Goal: Task Accomplishment & Management: Use online tool/utility

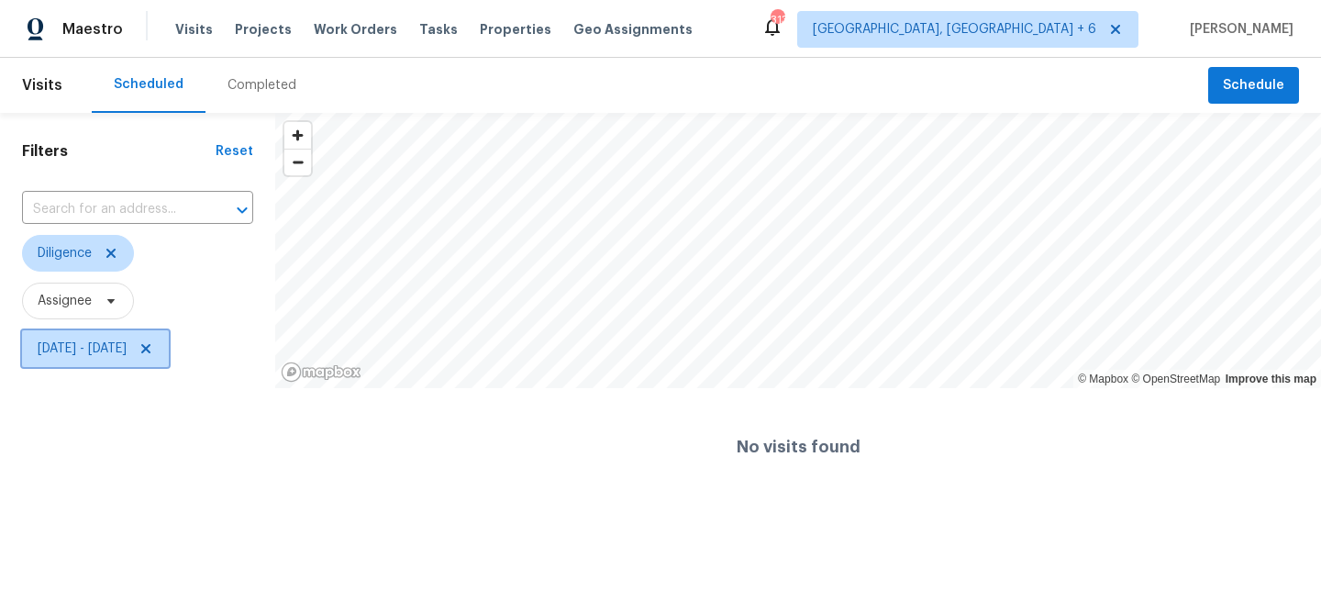
click at [109, 362] on span "Tue, Sep 16 - Fri, Sep 19" at bounding box center [95, 348] width 147 height 37
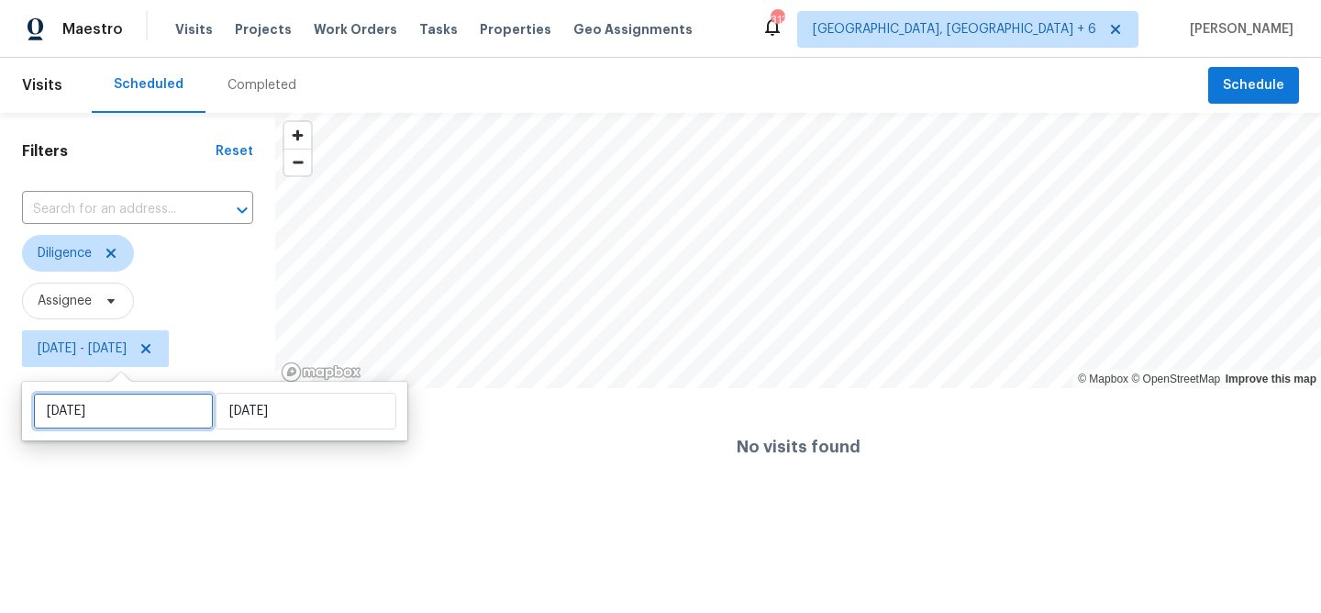
select select "8"
select select "2025"
select select "9"
select select "2025"
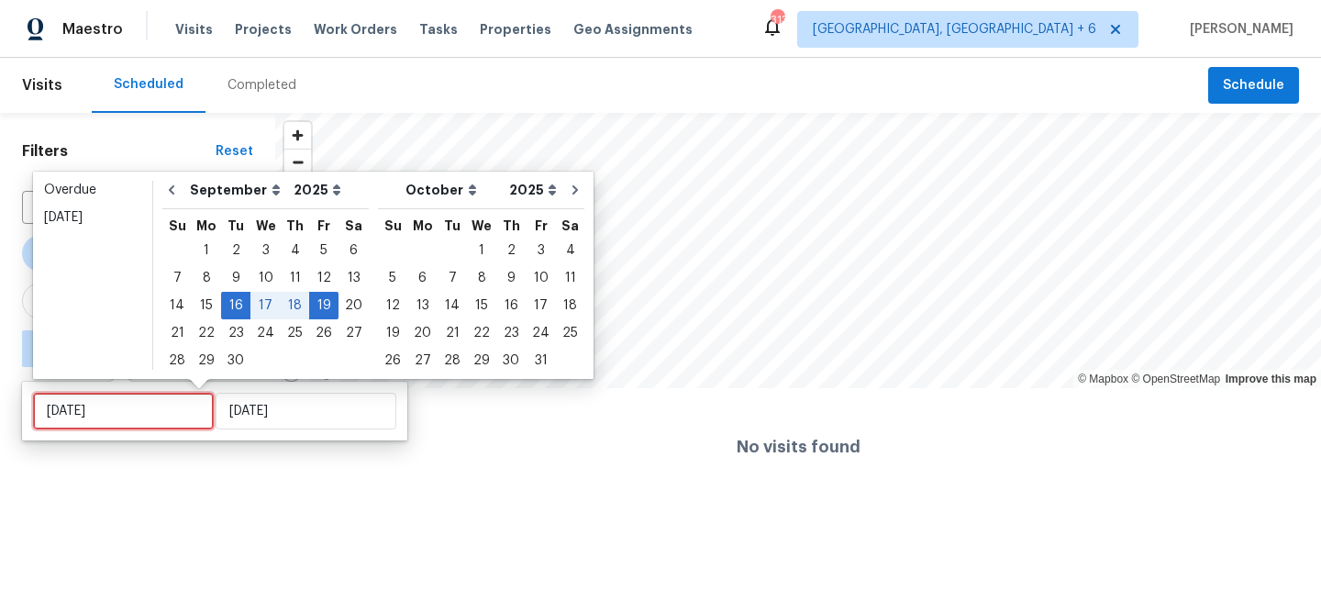
click at [95, 415] on input "Tue, Sep 16" at bounding box center [123, 411] width 181 height 37
type input "Sun, Sep 28"
type input "Tue, Sep 16"
type input "Fri, Sep 19"
type input "Tue, Sep 23"
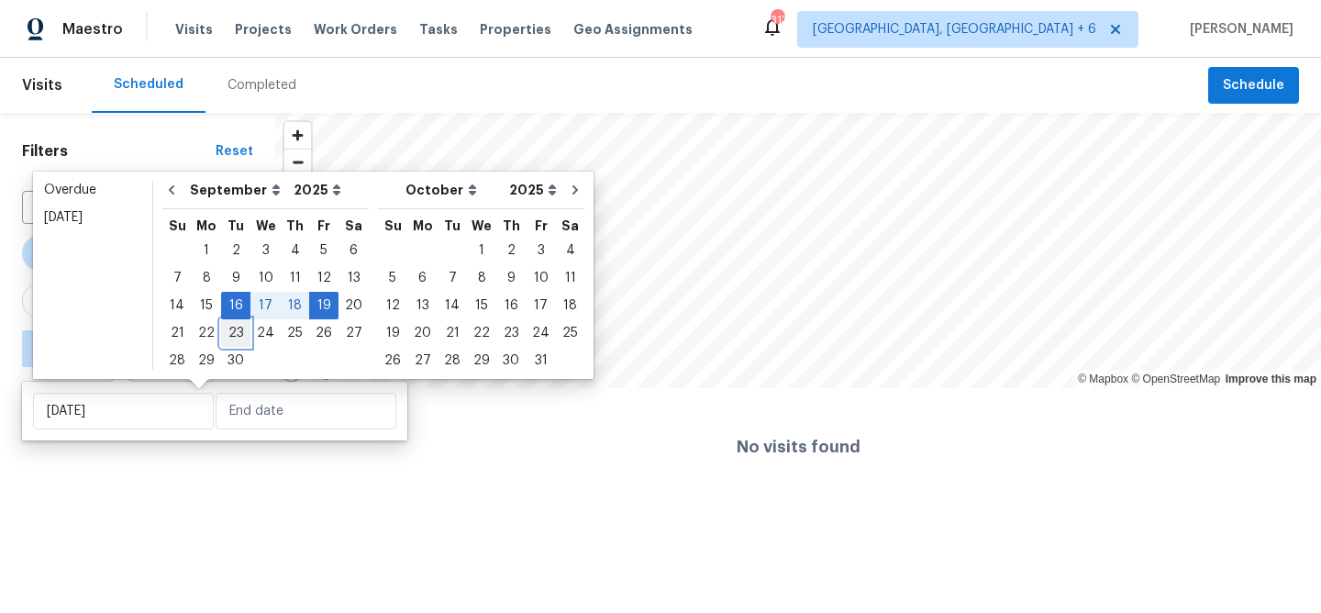
click at [232, 337] on div "23" at bounding box center [235, 333] width 29 height 26
type input "Tue, Sep 23"
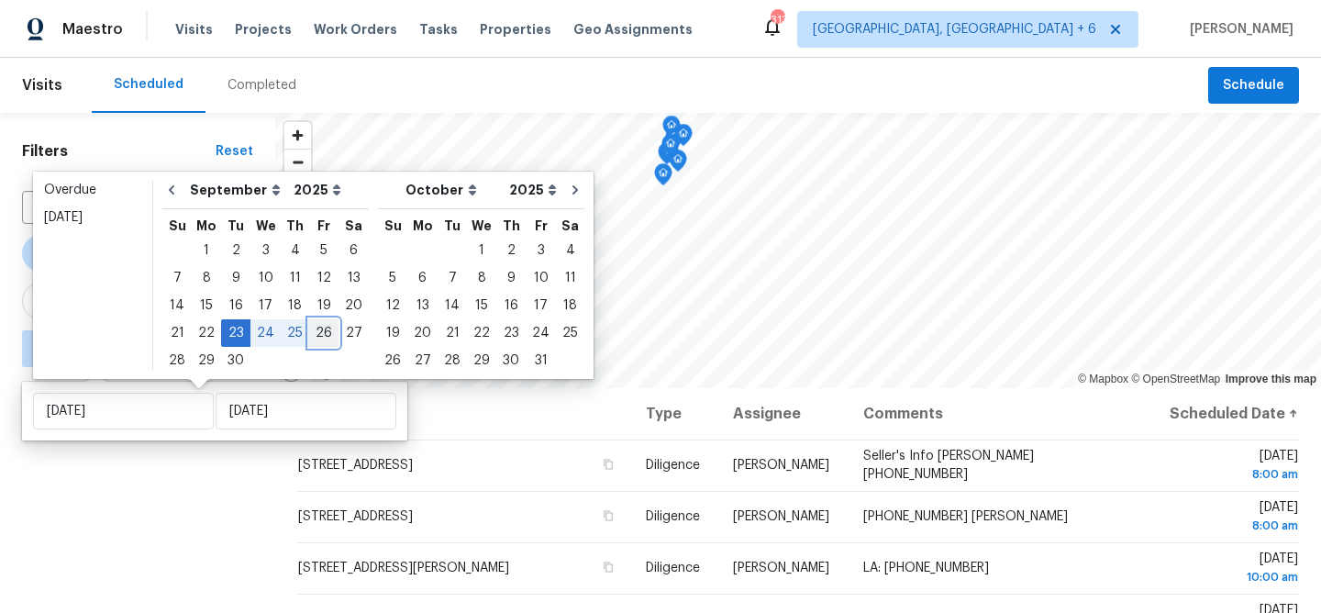
click at [319, 333] on div "26" at bounding box center [323, 333] width 29 height 26
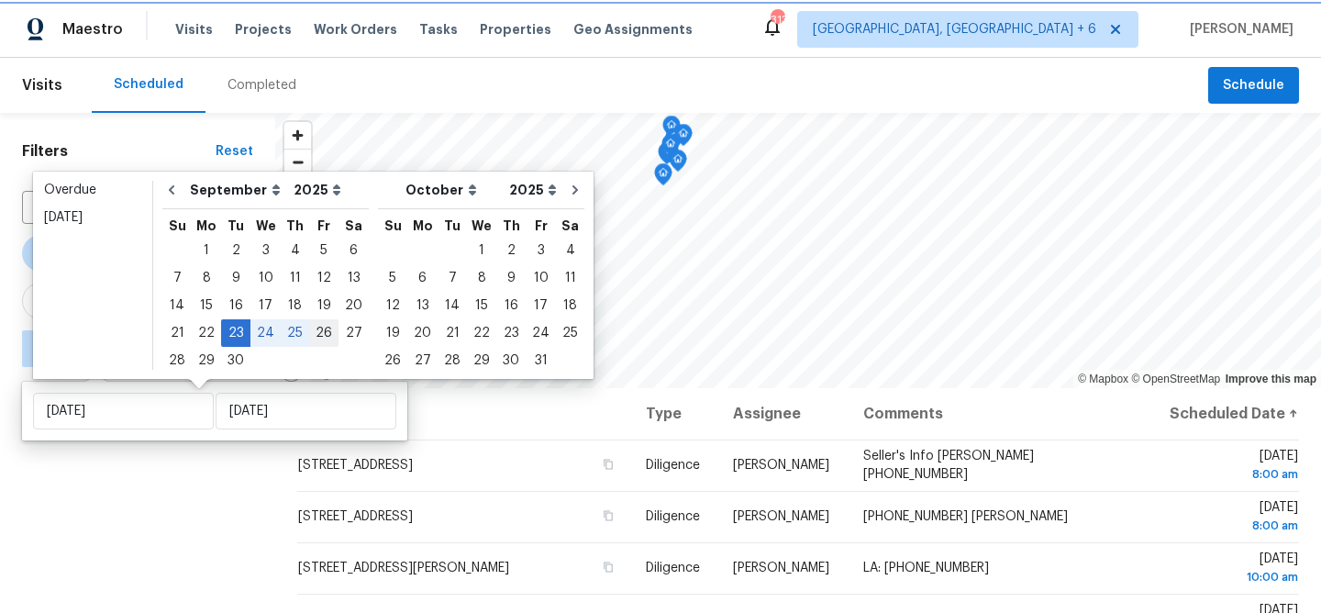
type input "Fri, Sep 26"
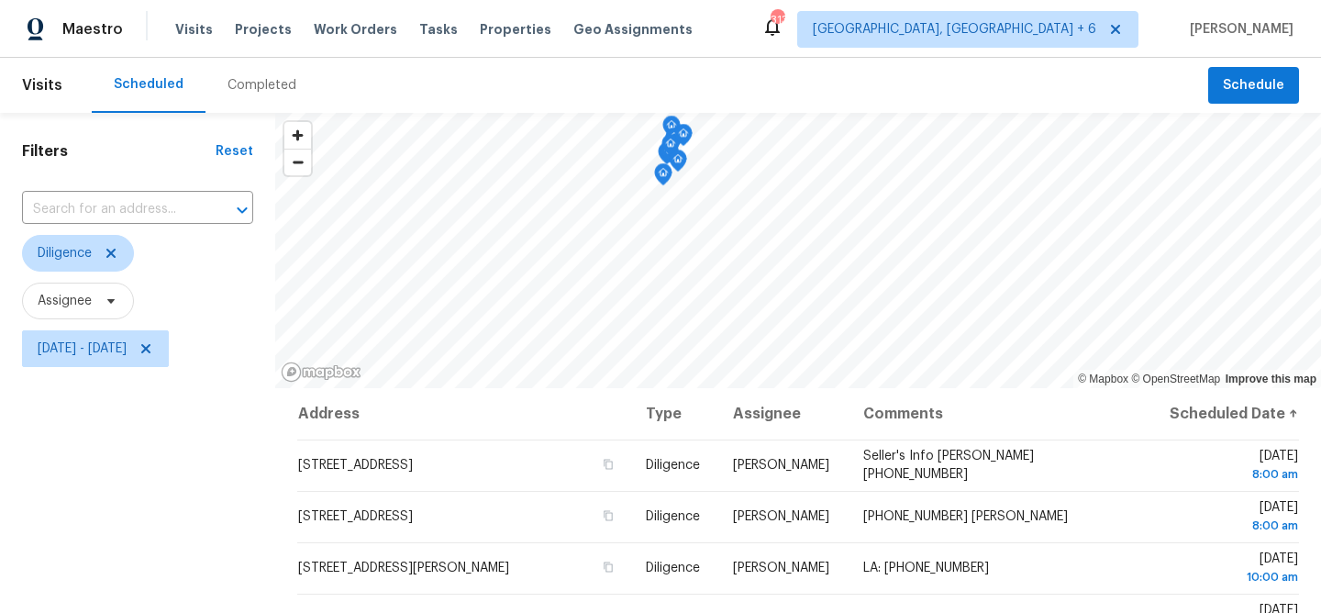
click at [159, 562] on div "Filters Reset ​ Diligence Assignee Tue, Sep 23 - Fri, Sep 26" at bounding box center [137, 495] width 275 height 765
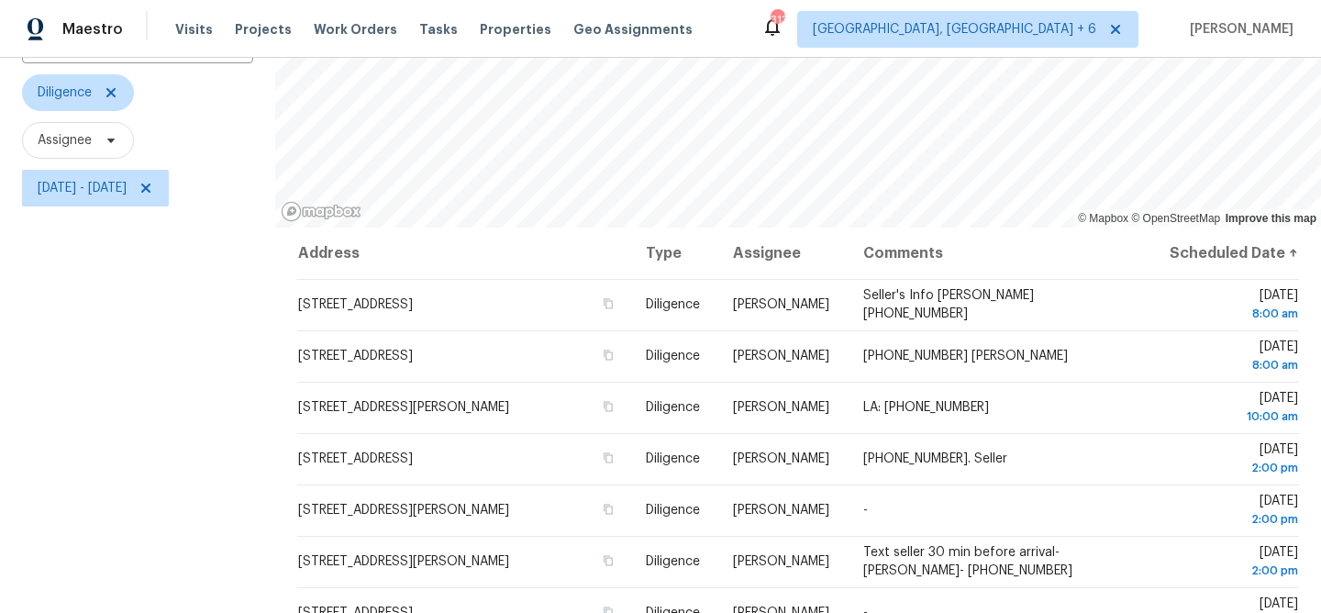
scroll to position [161, 0]
click at [65, 191] on span "Tue, Sep 23 - Fri, Sep 26" at bounding box center [82, 187] width 89 height 18
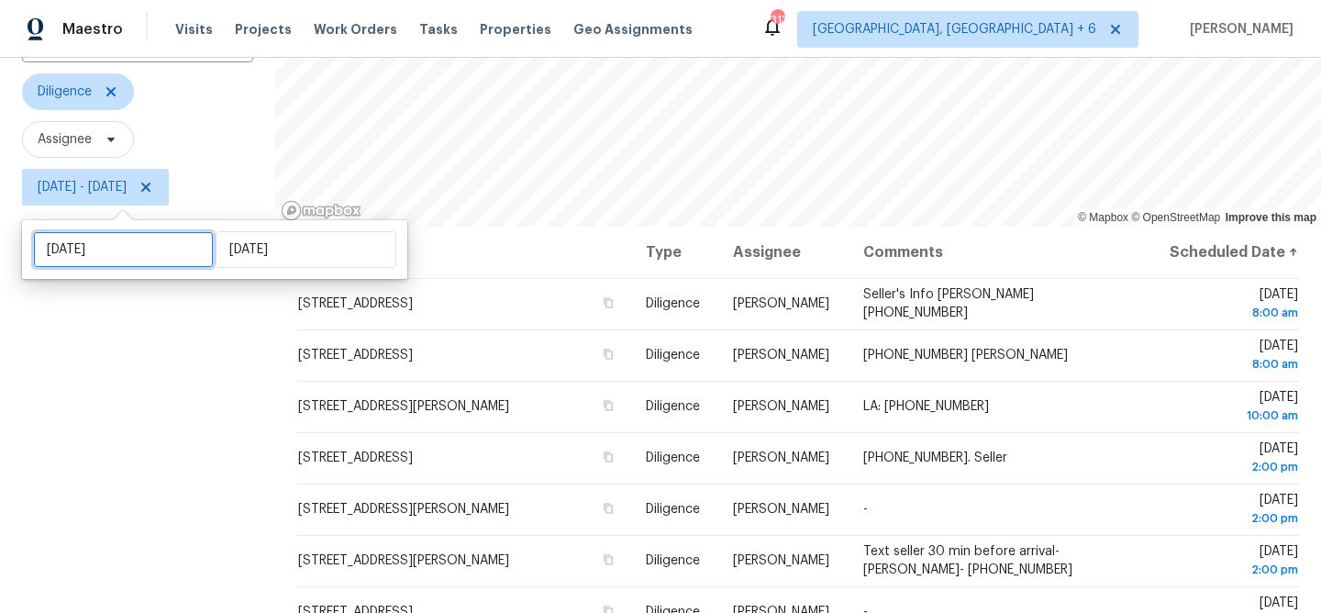
select select "8"
select select "2025"
select select "9"
select select "2025"
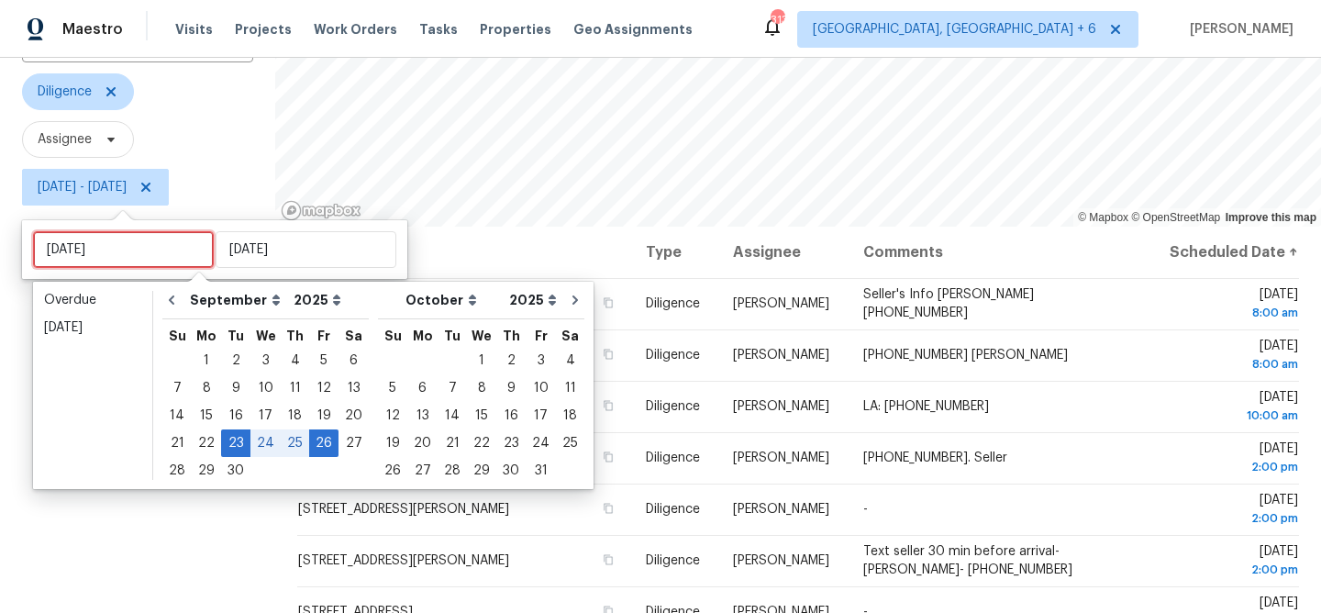
click at [95, 251] on input "Tue, Sep 23" at bounding box center [123, 249] width 181 height 37
type input "Tue, Sep 16"
click at [257, 443] on div "24" at bounding box center [265, 443] width 30 height 26
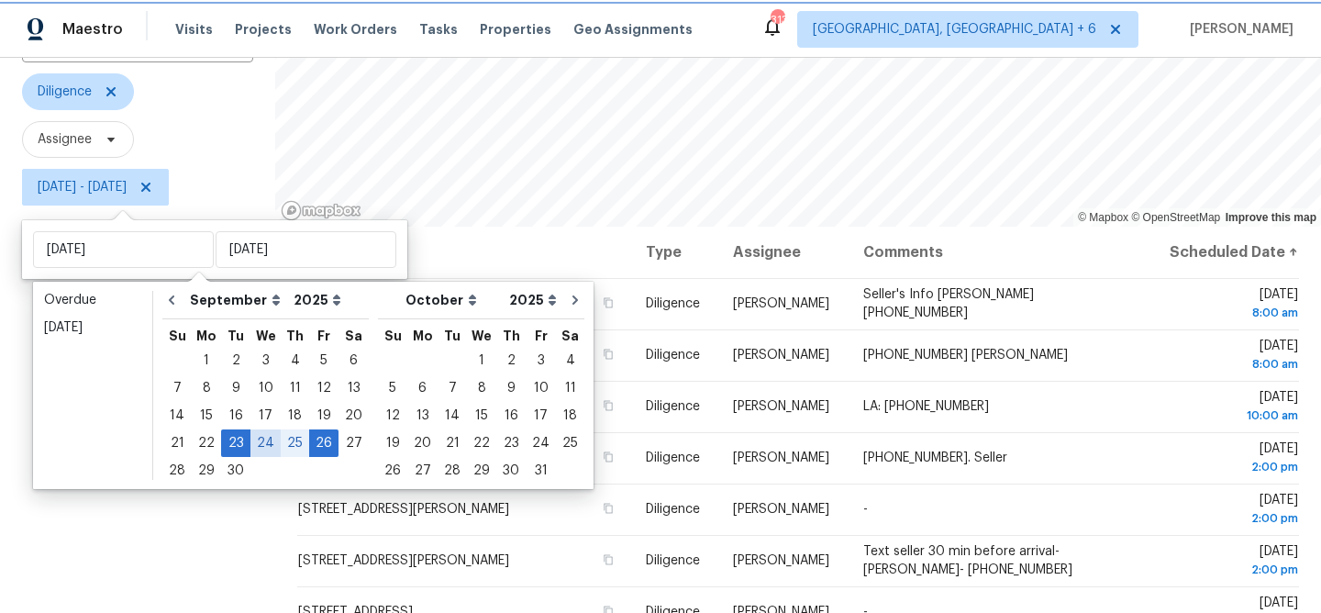
type input "Wed, Sep 24"
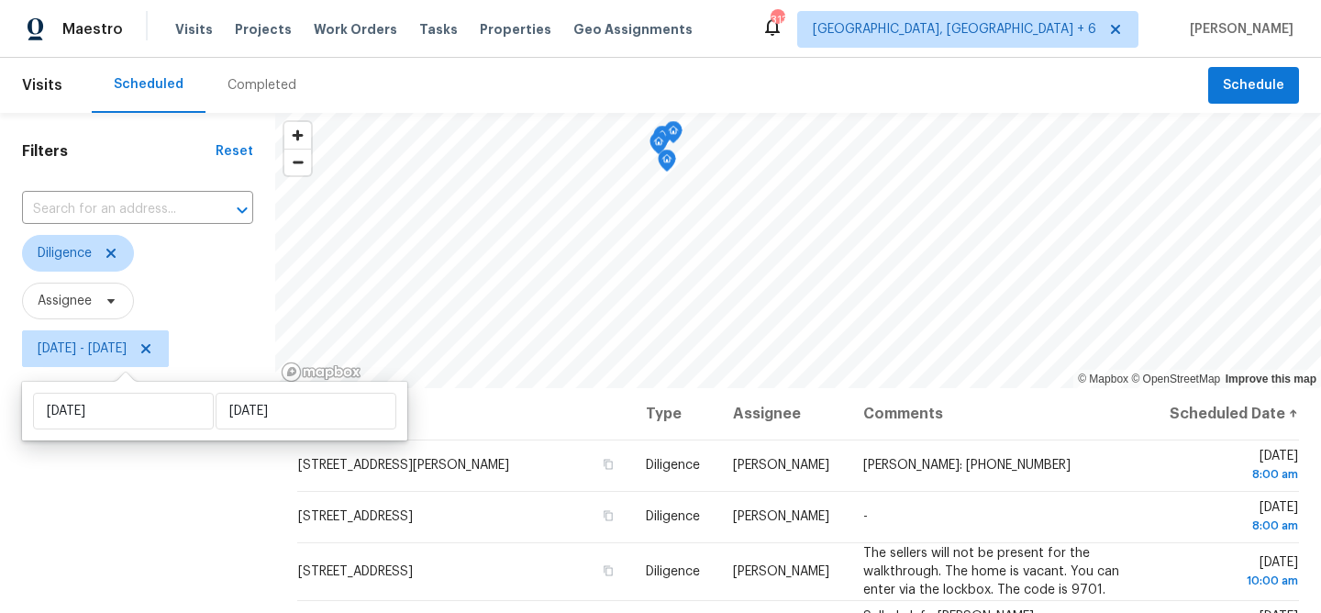
click at [161, 466] on div "Filters Reset ​ Diligence Assignee Wed, Sep 24 - Fri, Sep 26" at bounding box center [137, 495] width 275 height 765
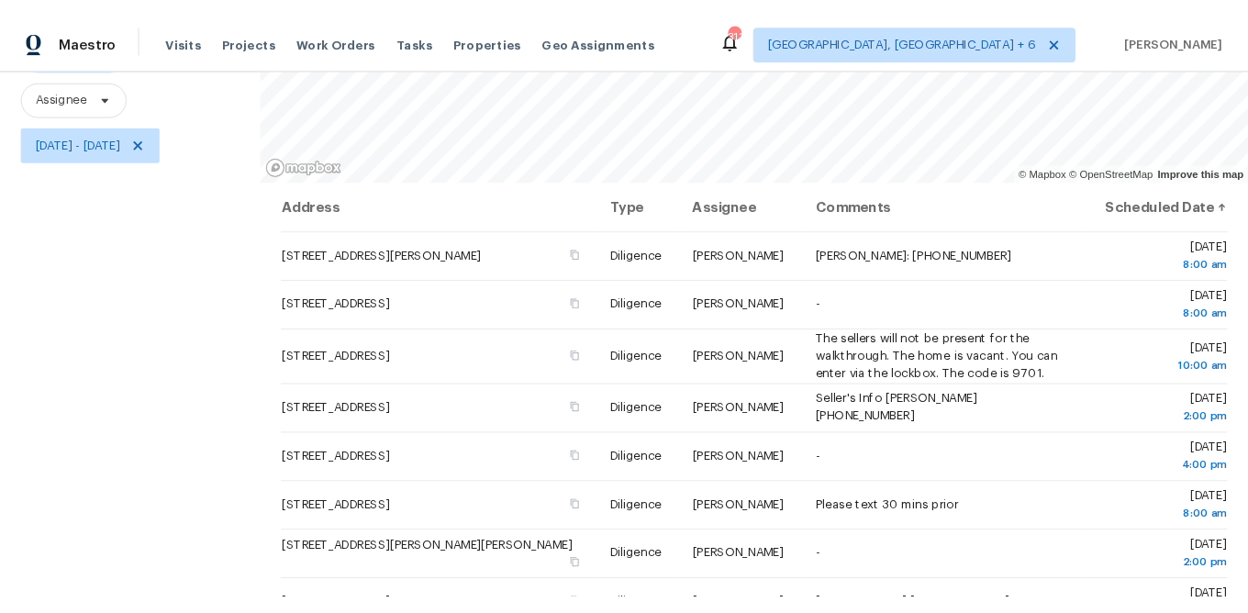
scroll to position [228, 0]
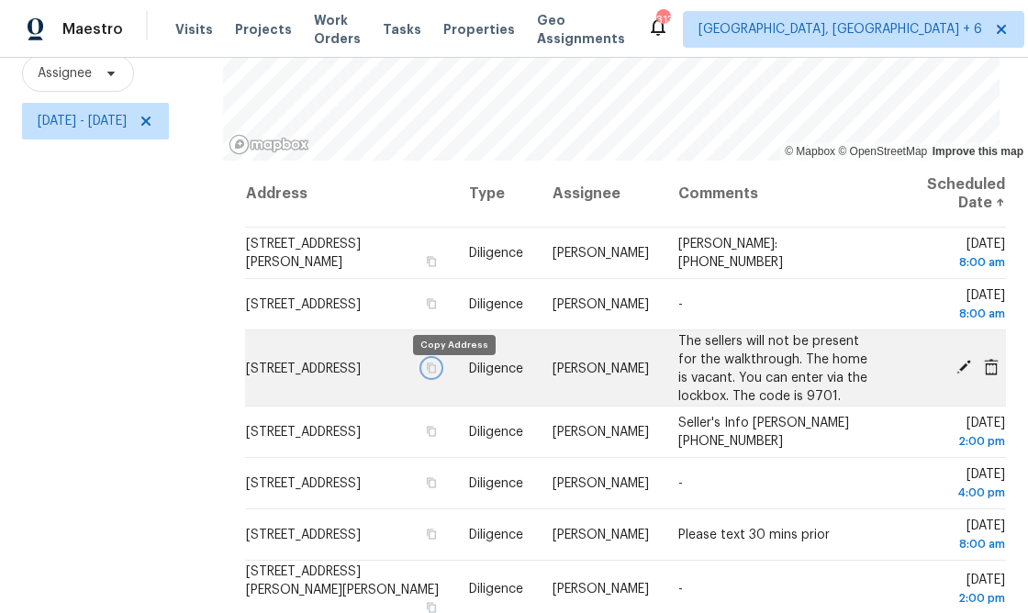
click at [437, 373] on icon "button" at bounding box center [431, 367] width 11 height 11
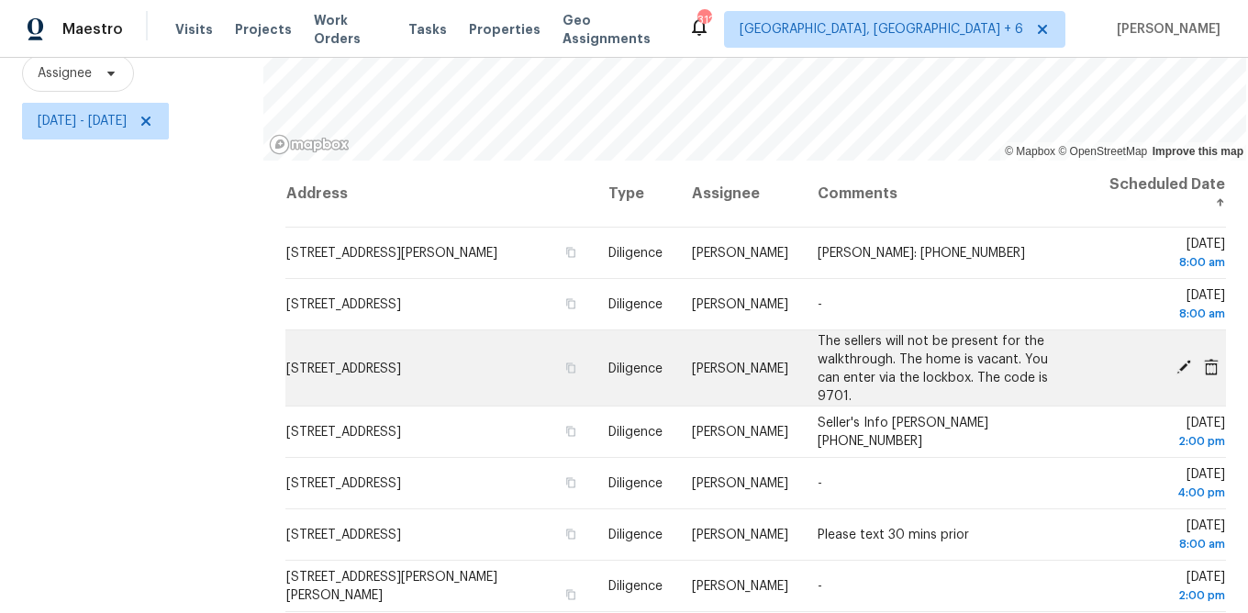
click at [840, 358] on span "The sellers will not be present for the walkthrough. The home is vacant. You ca…" at bounding box center [933, 368] width 230 height 68
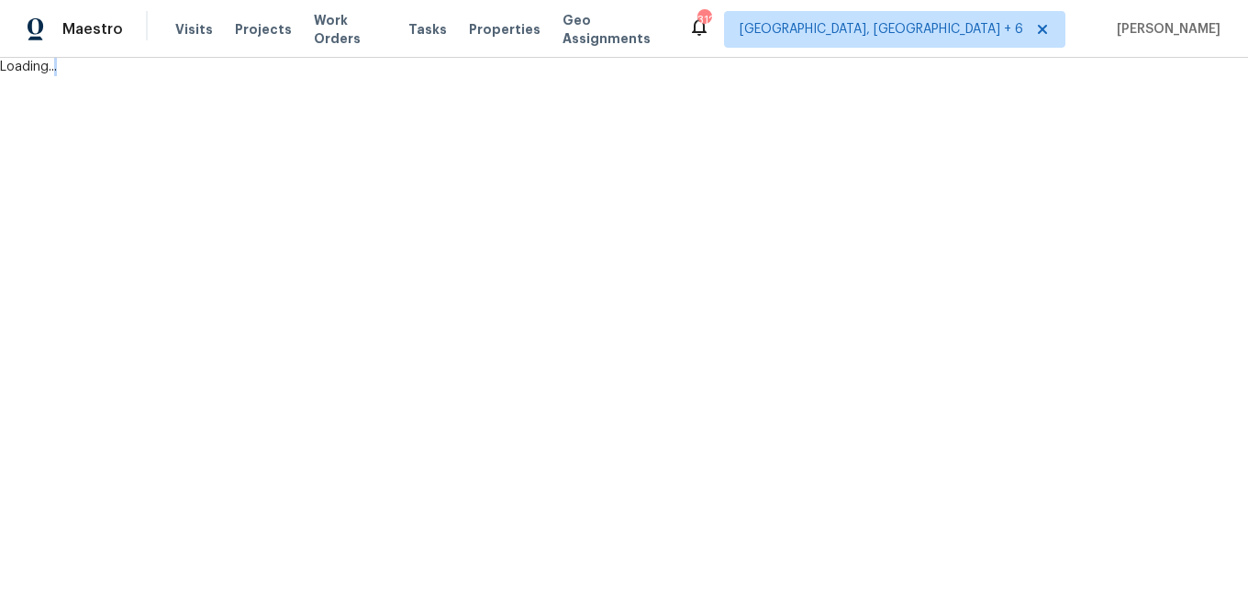
click at [840, 76] on html "Maestro Visits Projects Work Orders Tasks Properties Geo Assignments 312 Richmo…" at bounding box center [624, 38] width 1248 height 76
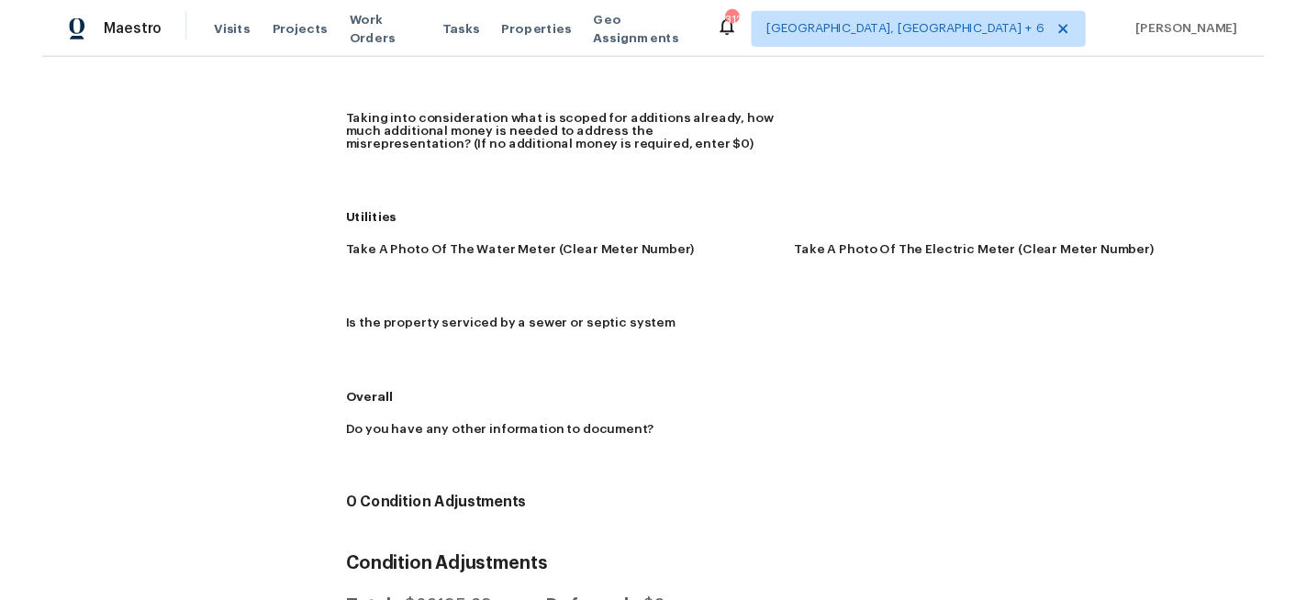
scroll to position [2207, 0]
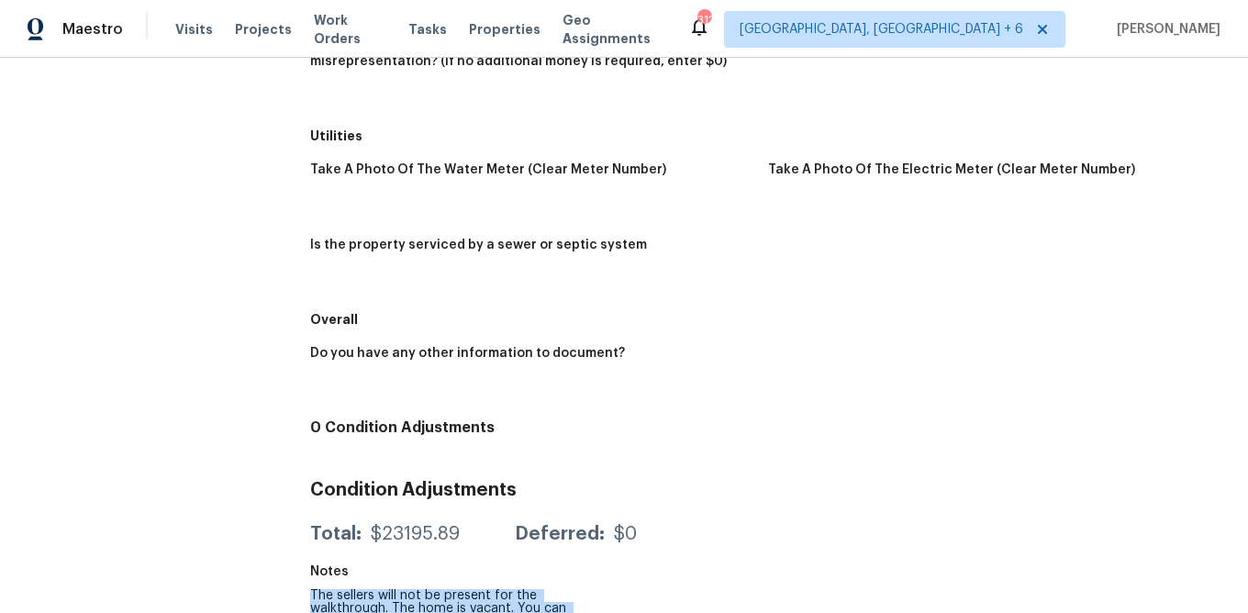
drag, startPoint x: 308, startPoint y: 562, endPoint x: 598, endPoint y: 607, distance: 293.6
copy figure "The sellers will not be present for the walkthrough. The home is vacant. You ca…"
